Goal: Information Seeking & Learning: Learn about a topic

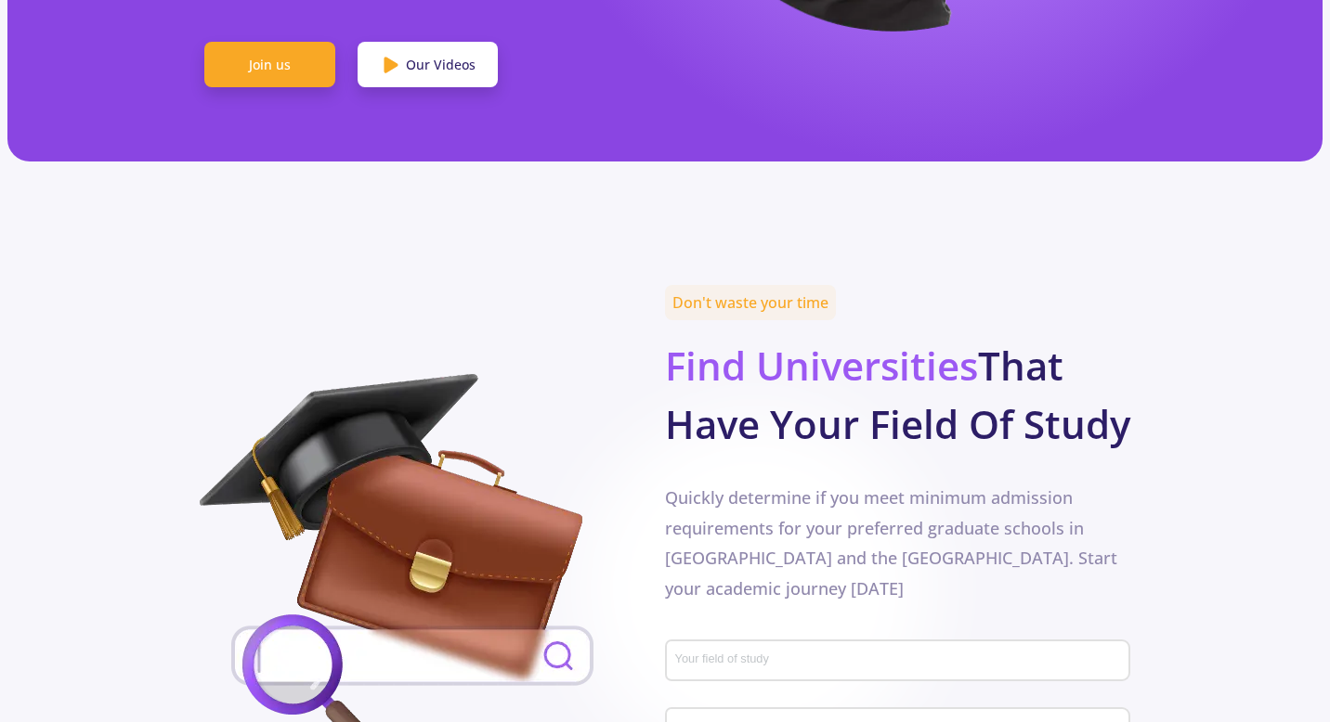
scroll to position [743, 0]
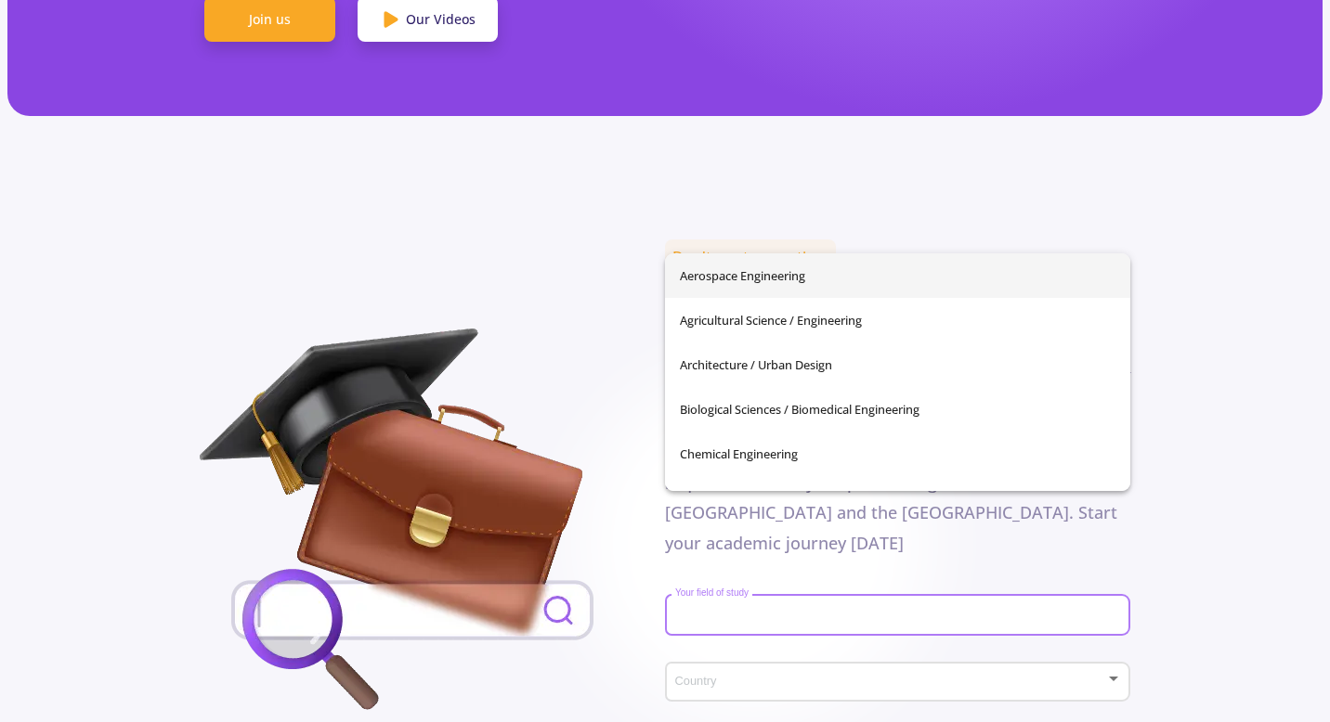
click at [676, 608] on input "Your field of study" at bounding box center [900, 616] width 452 height 17
click at [579, 521] on img at bounding box center [413, 524] width 426 height 390
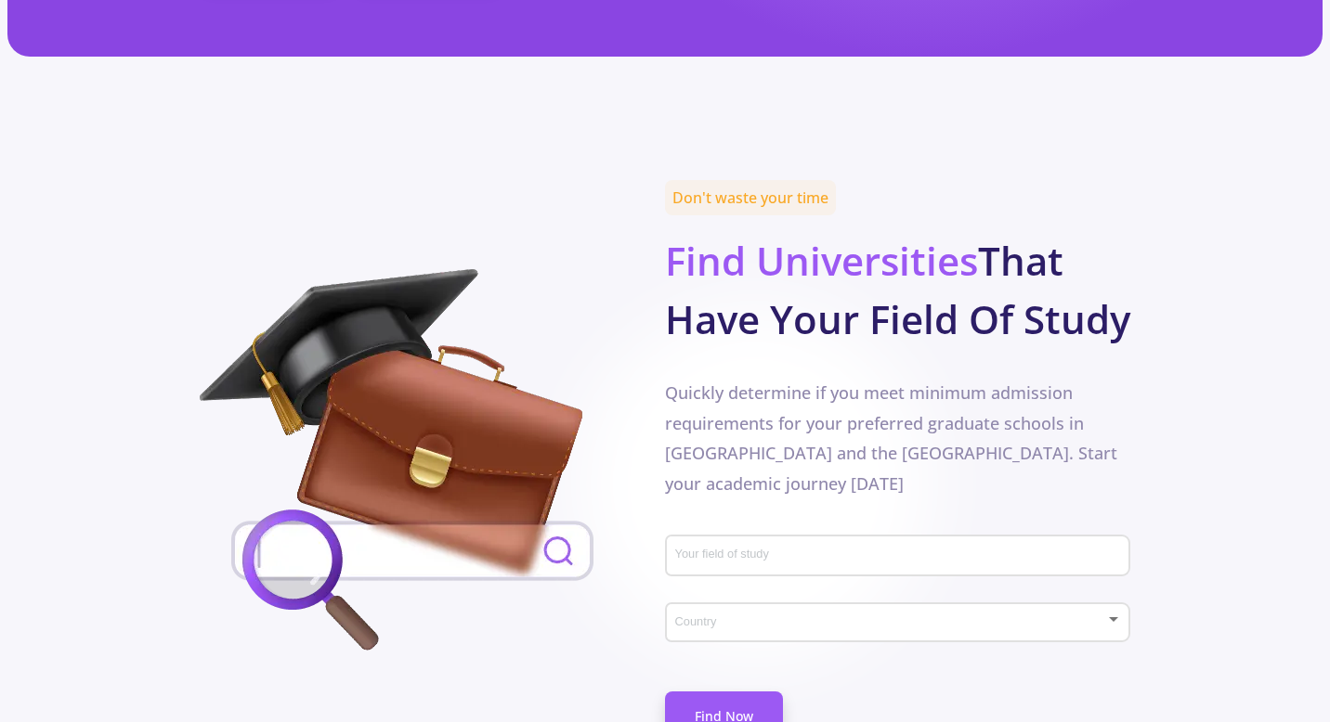
scroll to position [816, 0]
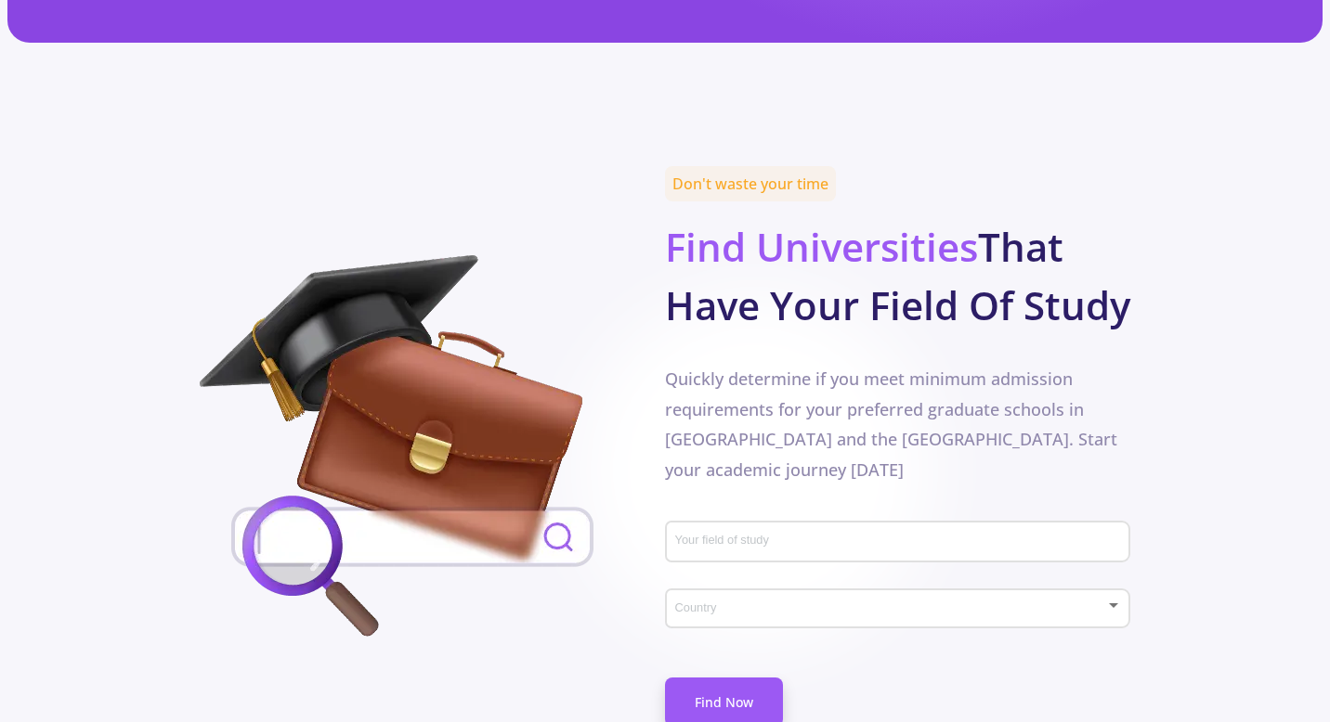
click at [708, 514] on div "Your field of study" at bounding box center [898, 538] width 448 height 48
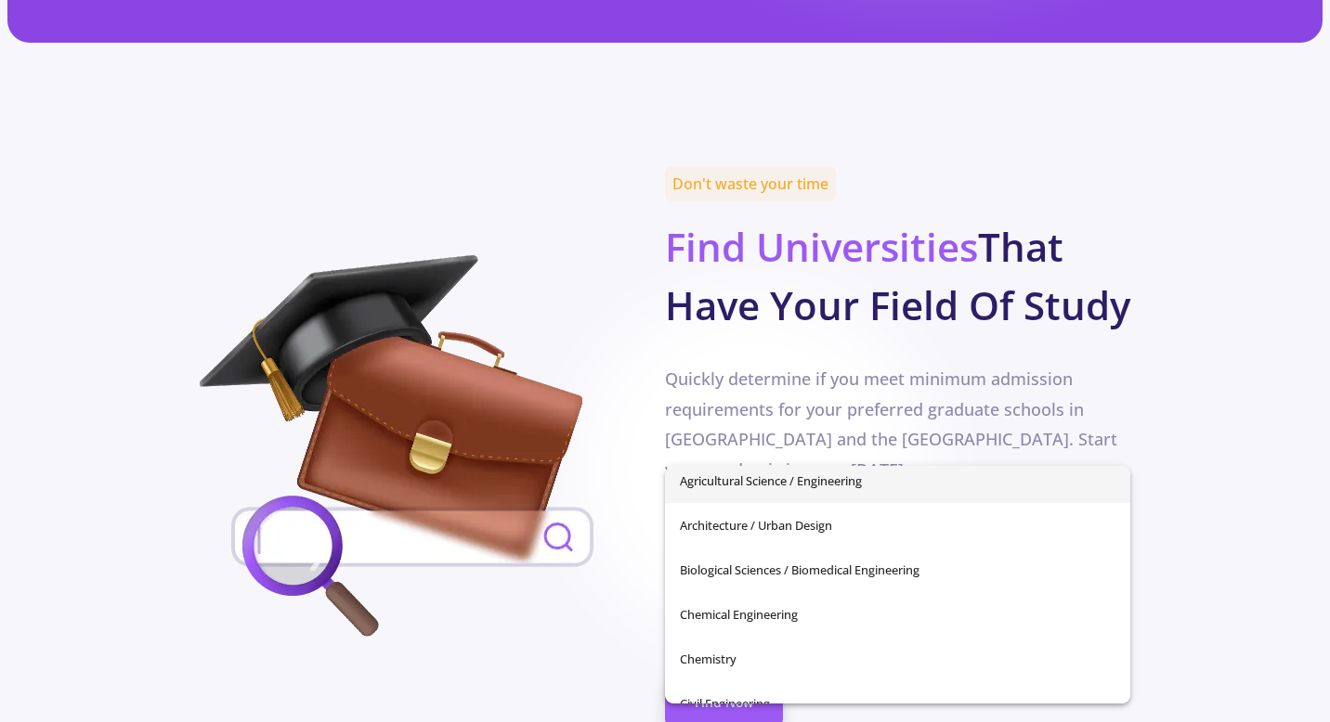
scroll to position [53, 0]
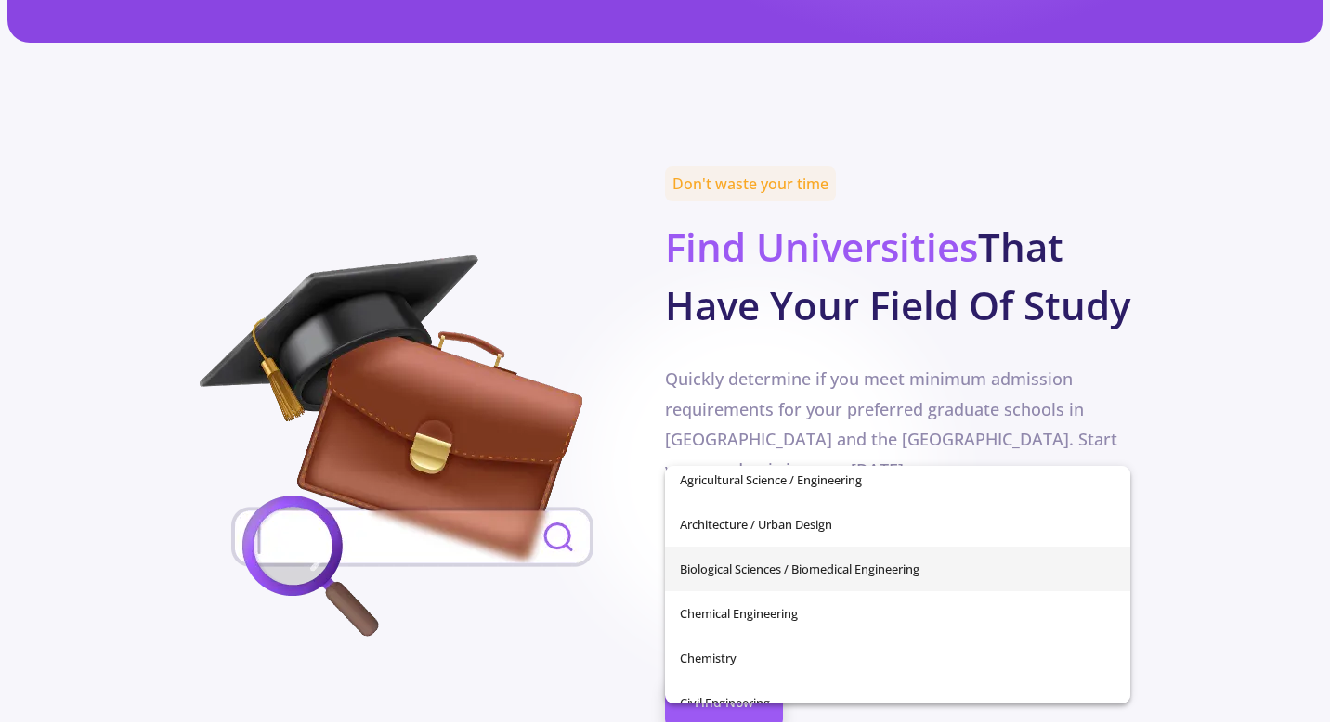
click at [734, 571] on span "Biological Sciences / Biomedical Engineering" at bounding box center [898, 569] width 436 height 45
type input "Biological Sciences / Biomedical Engineering"
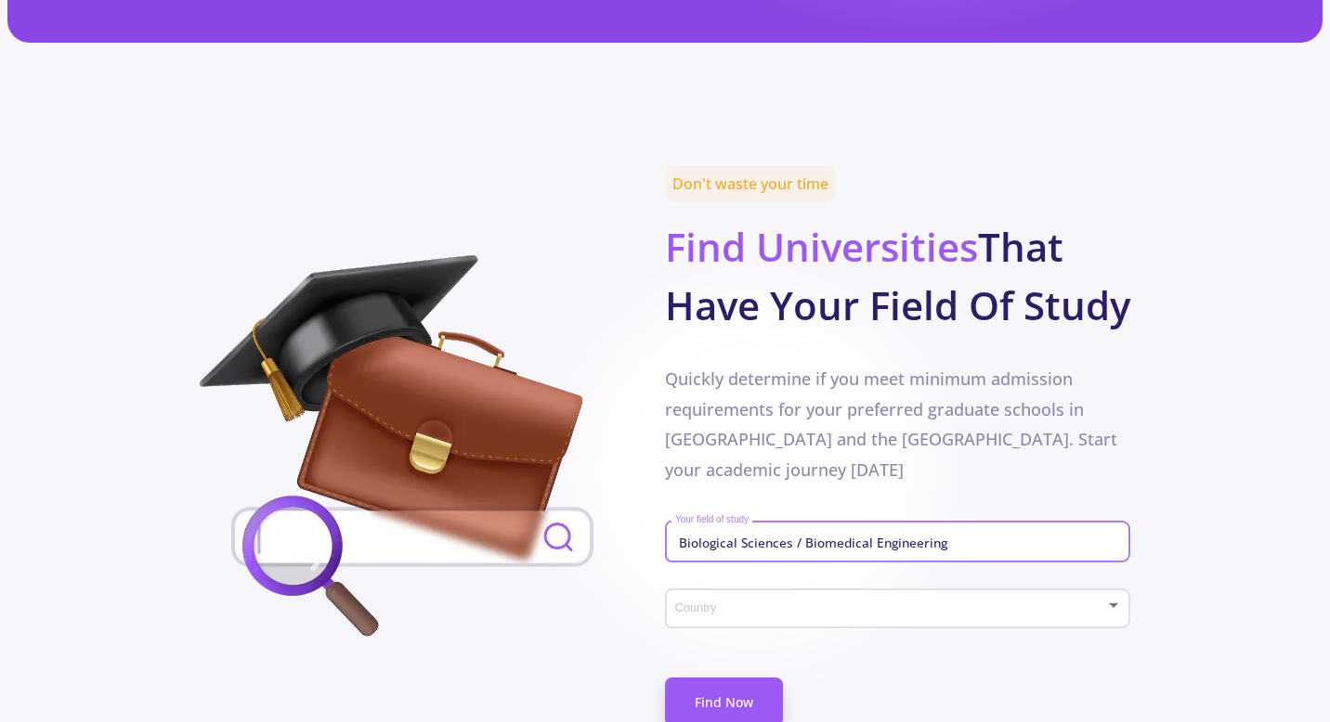
click at [1004, 514] on div "Biological Sciences / Biomedical Engineering Your field of study" at bounding box center [898, 538] width 448 height 48
drag, startPoint x: 997, startPoint y: 447, endPoint x: 640, endPoint y: 438, distance: 357.6
click at [640, 438] on div "Don't waste your time Find Universities That Have Your Field Of Study Quickly d…" at bounding box center [665, 472] width 930 height 598
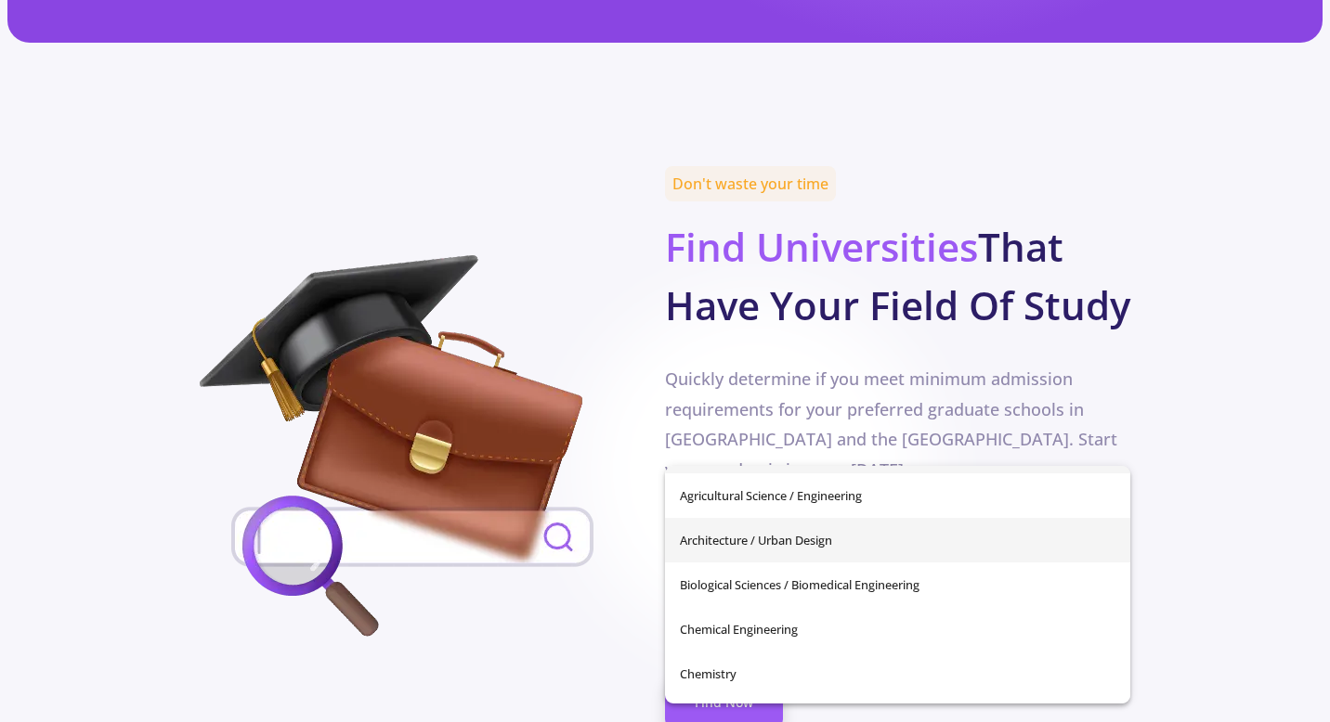
scroll to position [0, 0]
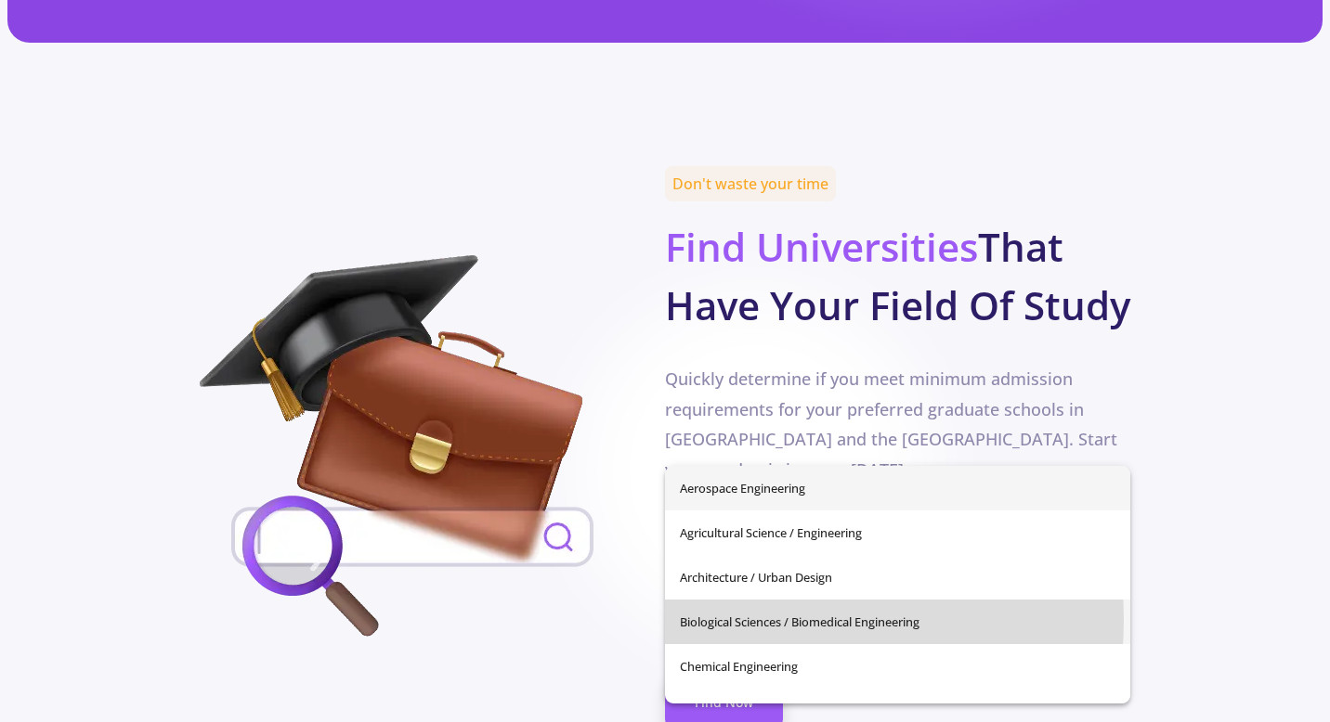
click at [750, 620] on span "Biological Sciences / Biomedical Engineering" at bounding box center [898, 622] width 436 height 45
type input "Biological Sciences / Biomedical Engineering"
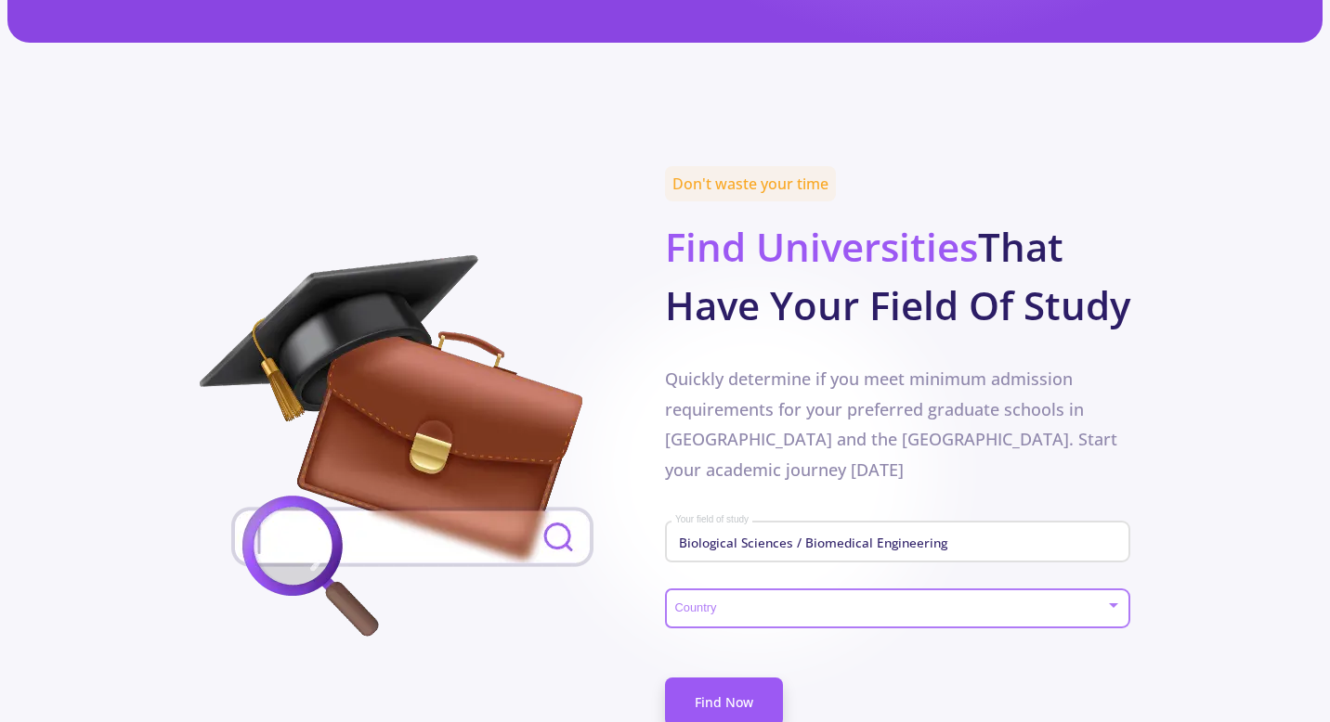
click at [751, 603] on span at bounding box center [892, 609] width 426 height 13
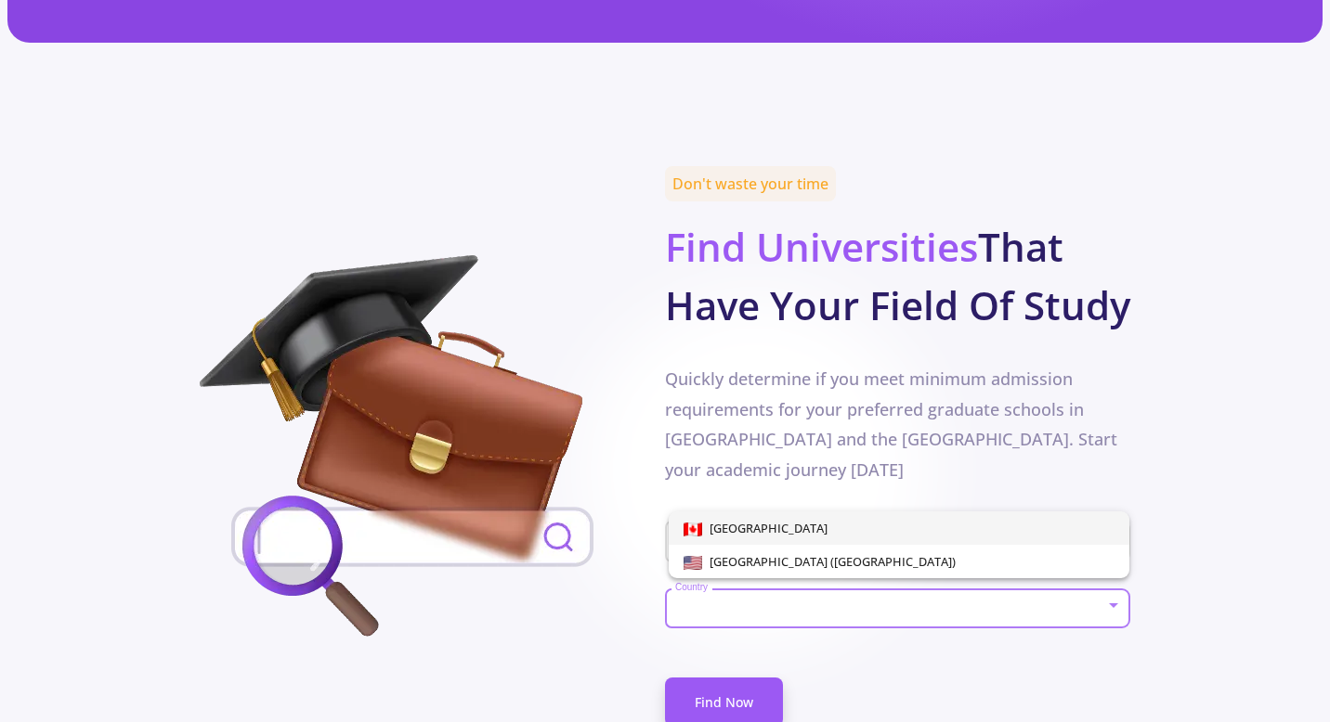
click at [747, 527] on span "[GEOGRAPHIC_DATA]" at bounding box center [764, 528] width 125 height 17
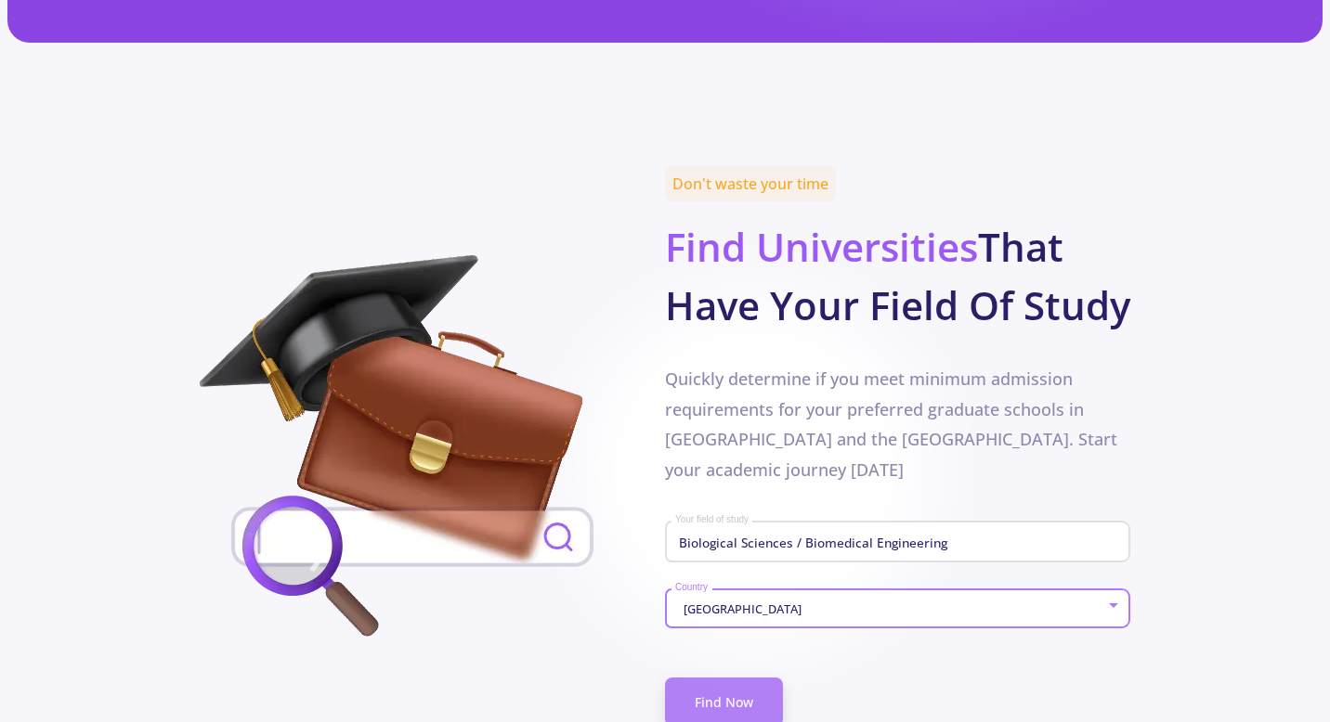
click at [732, 678] on link "Find Now" at bounding box center [724, 702] width 118 height 49
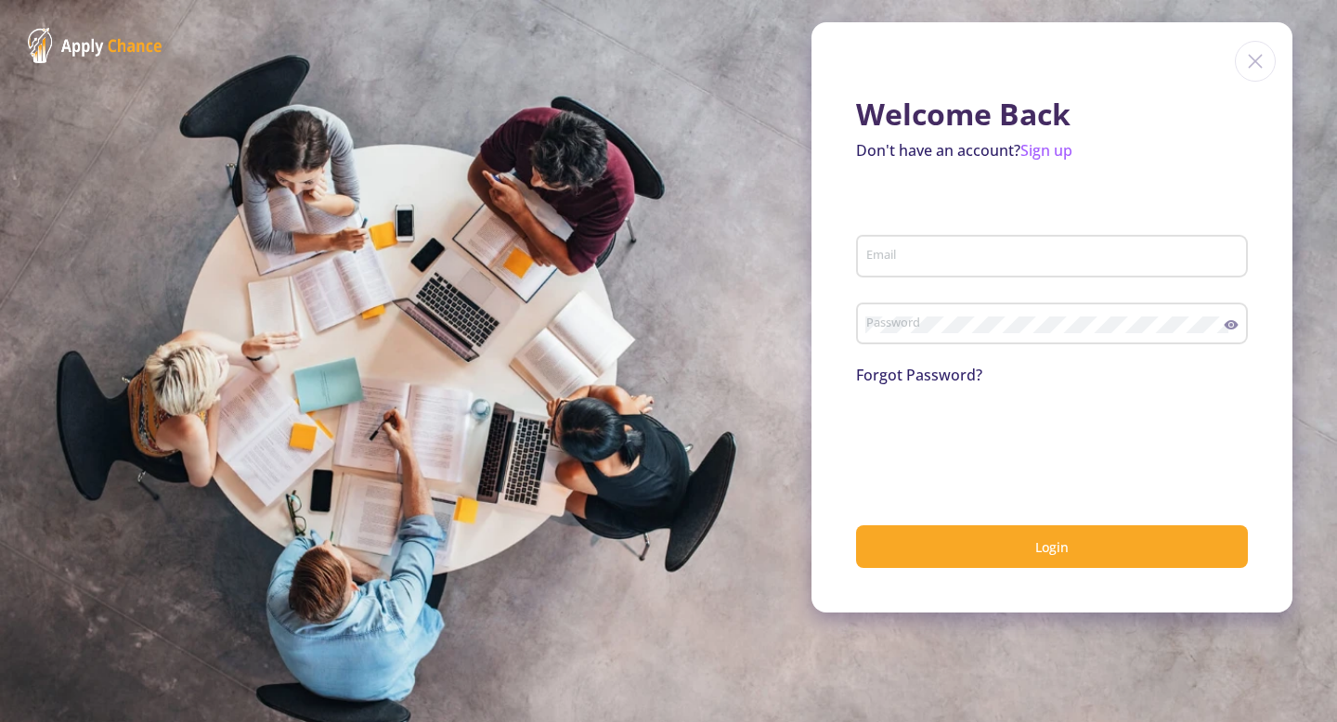
click at [1253, 59] on img at bounding box center [1255, 61] width 41 height 41
